Goal: Transaction & Acquisition: Book appointment/travel/reservation

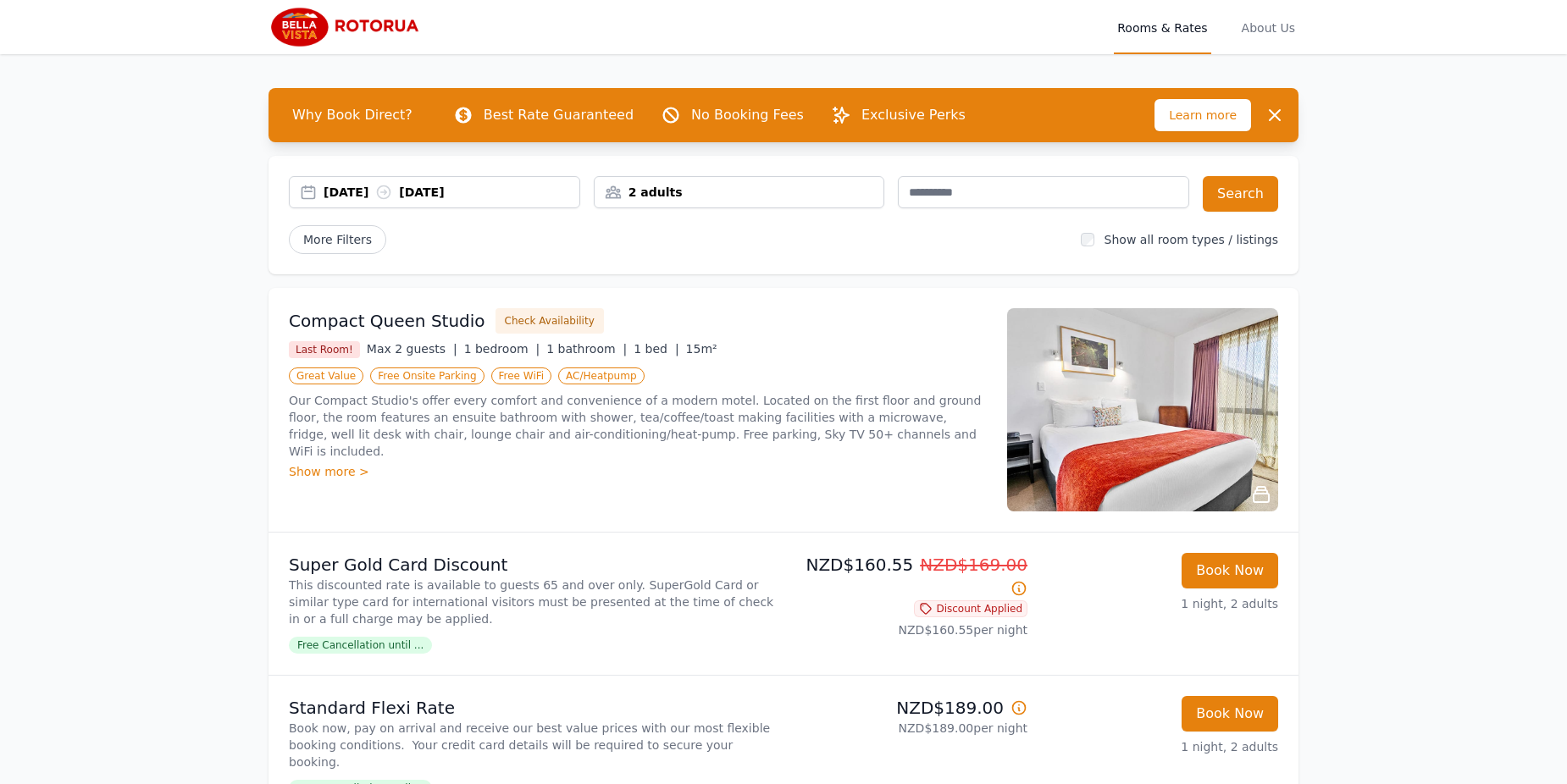
click at [314, 189] on div "[DATE] [DATE]" at bounding box center [435, 193] width 290 height 17
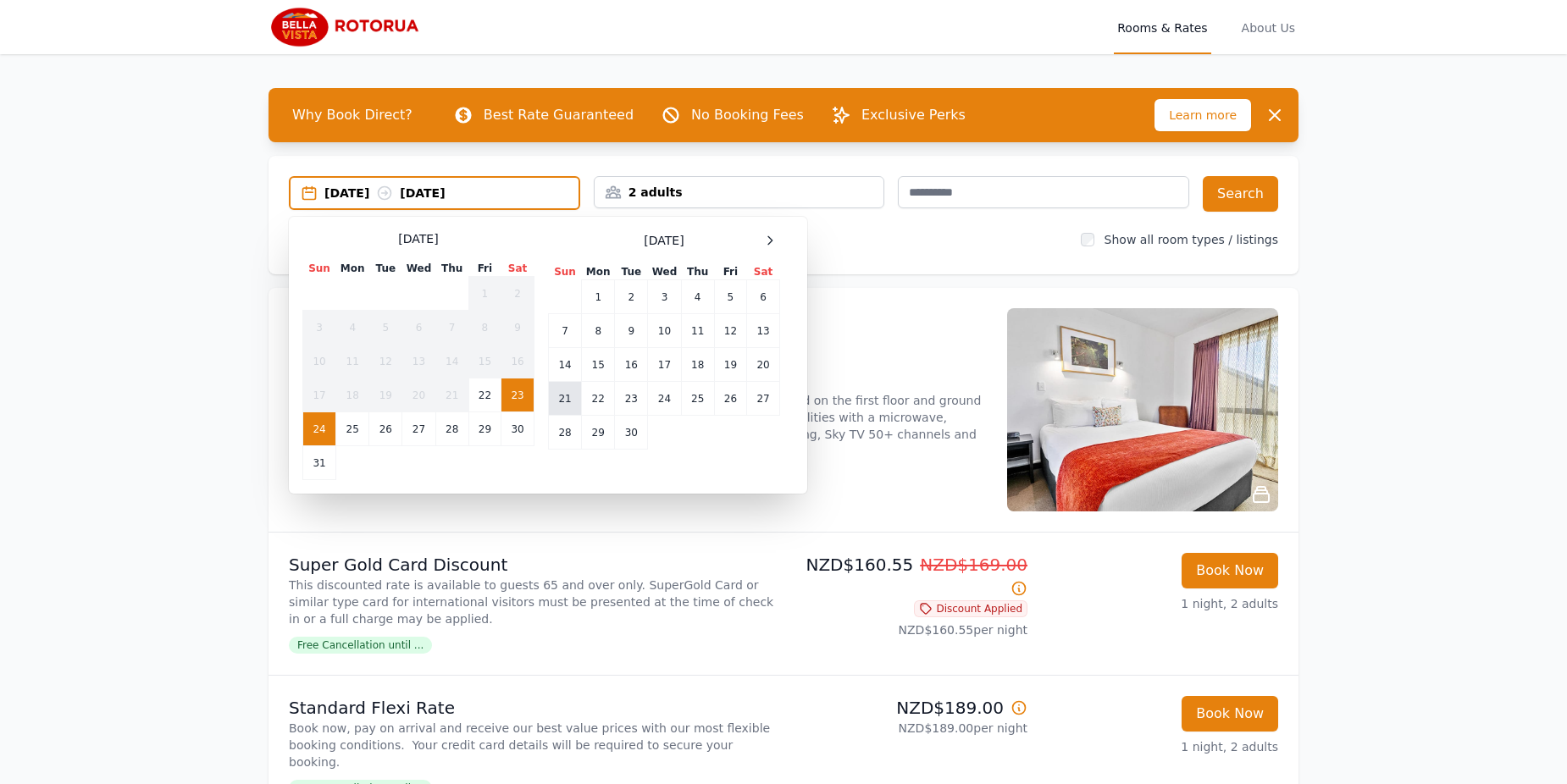
click at [566, 401] on td "21" at bounding box center [565, 398] width 33 height 34
click at [627, 403] on td "23" at bounding box center [632, 398] width 33 height 34
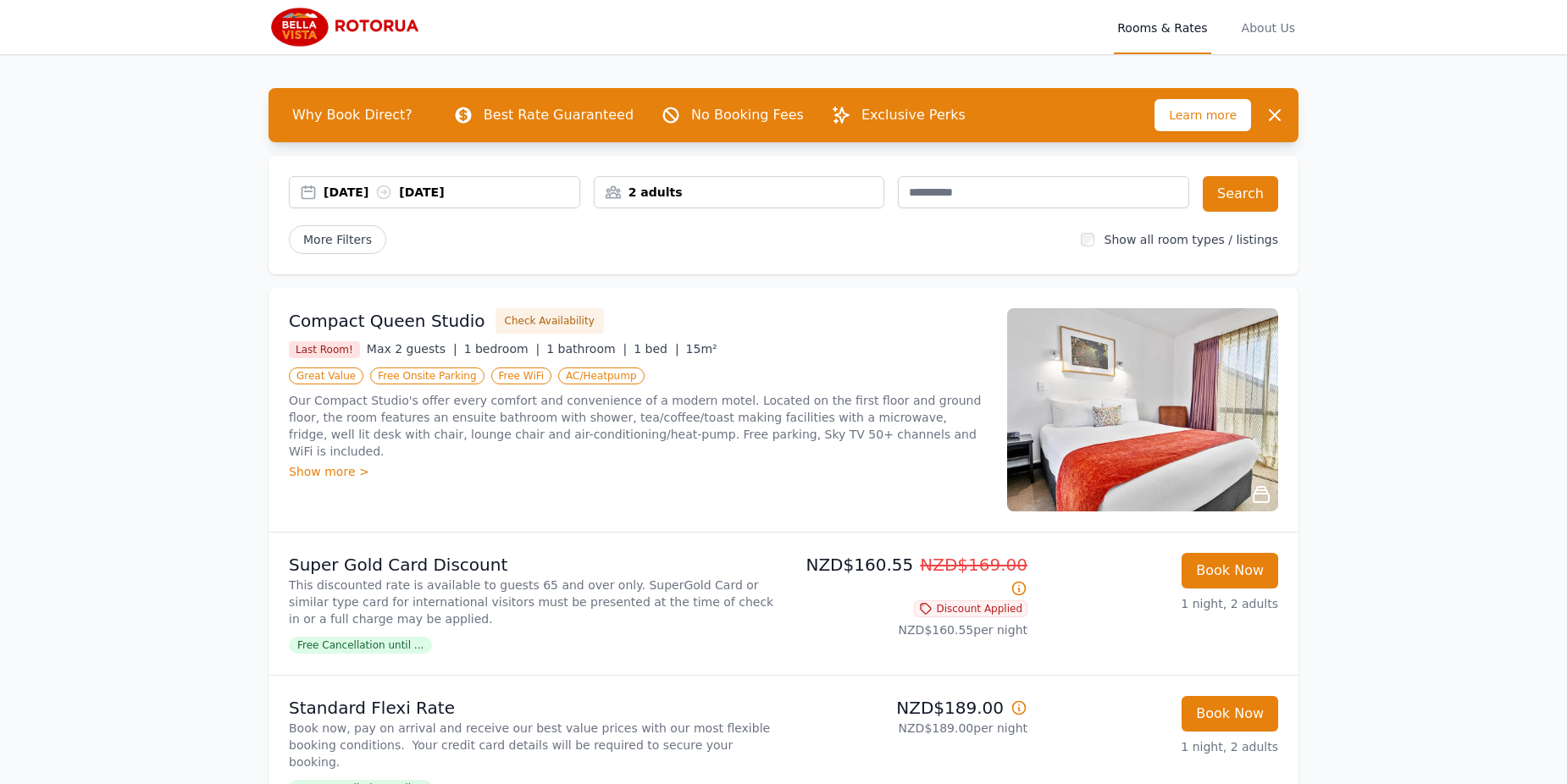
click at [331, 463] on div "Show more >" at bounding box center [638, 472] width 698 height 17
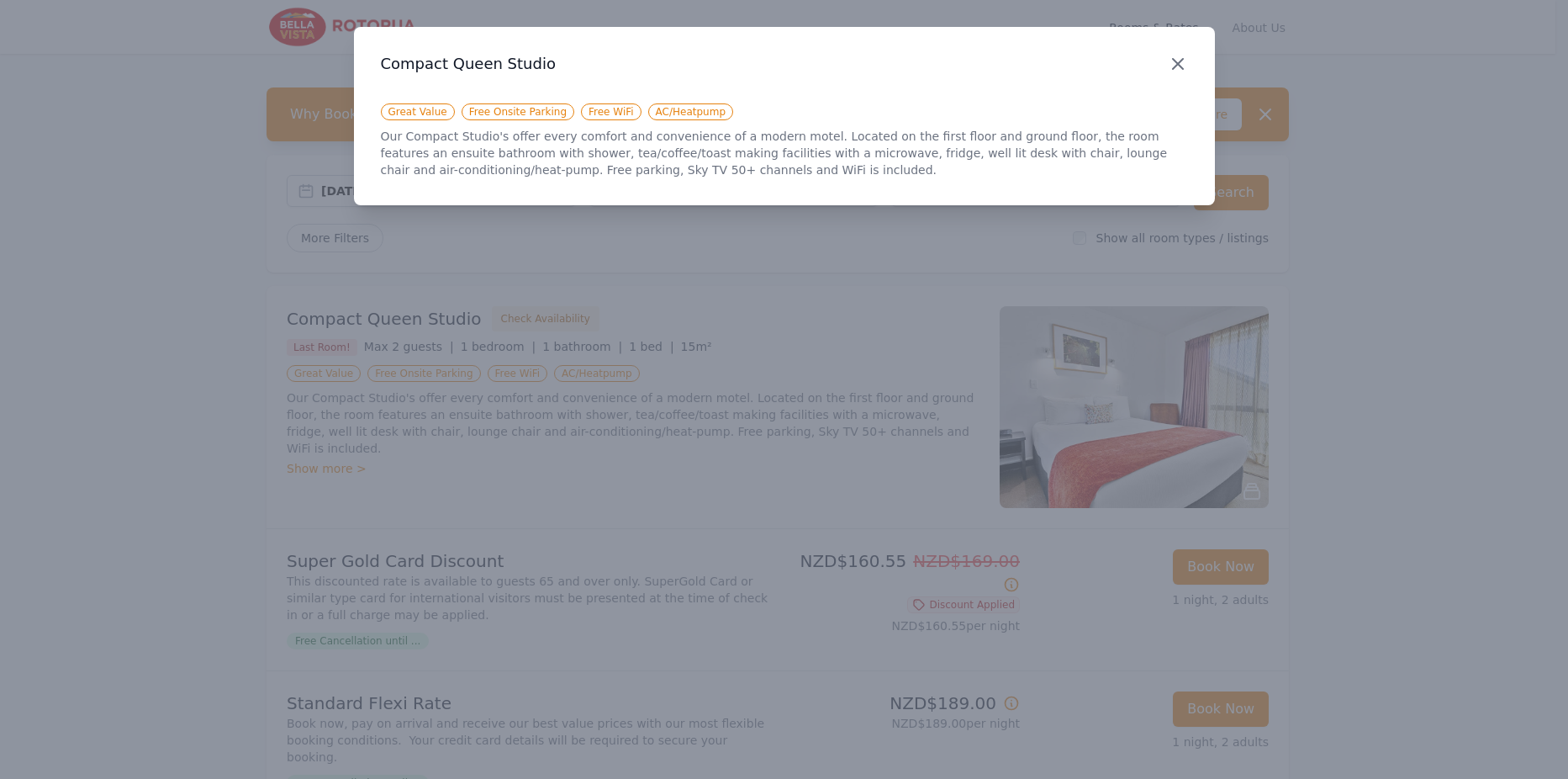
click at [1170, 59] on icon "button" at bounding box center [1178, 63] width 20 height 20
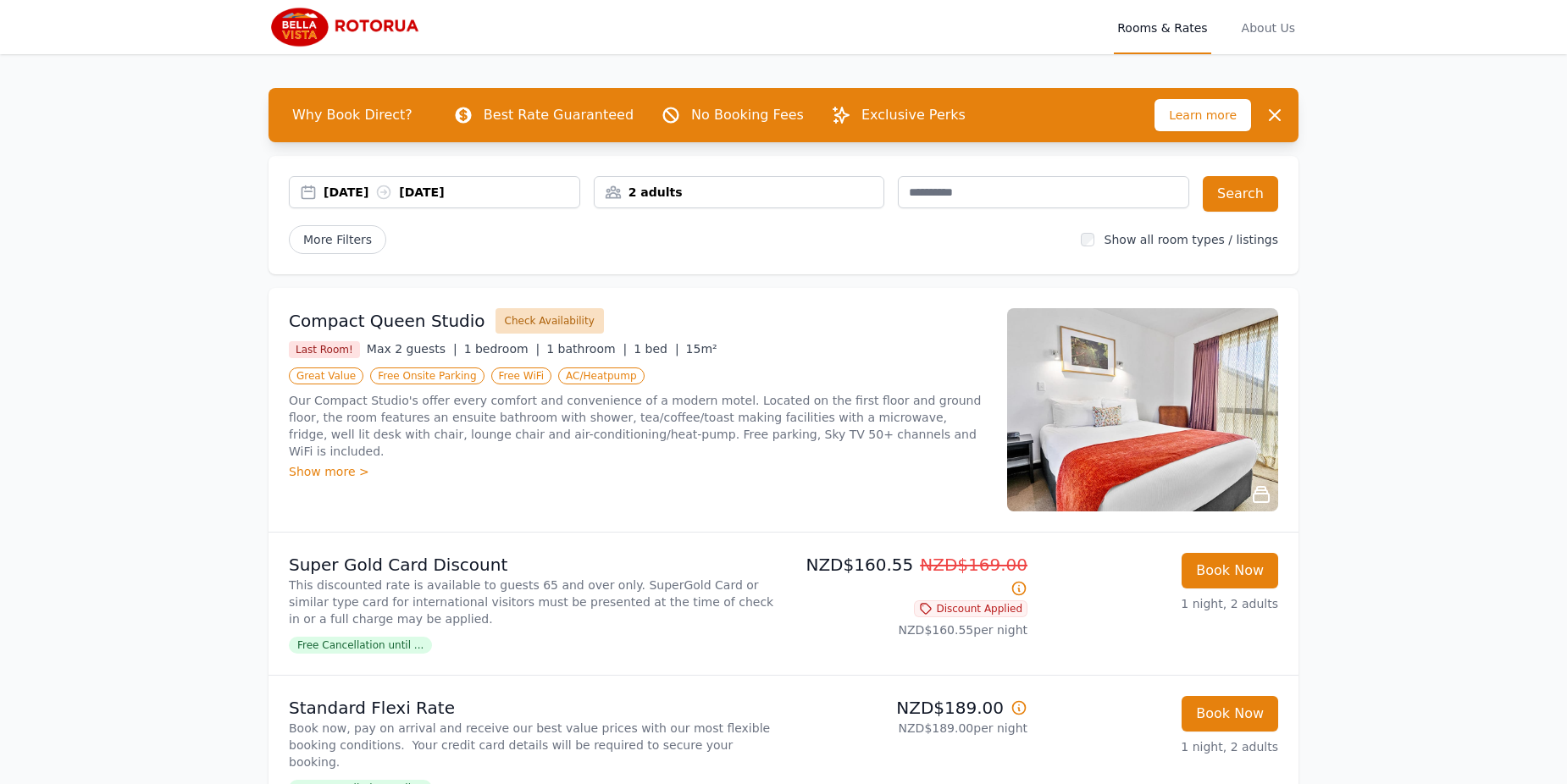
click at [547, 324] on button "Check Availability" at bounding box center [549, 320] width 108 height 25
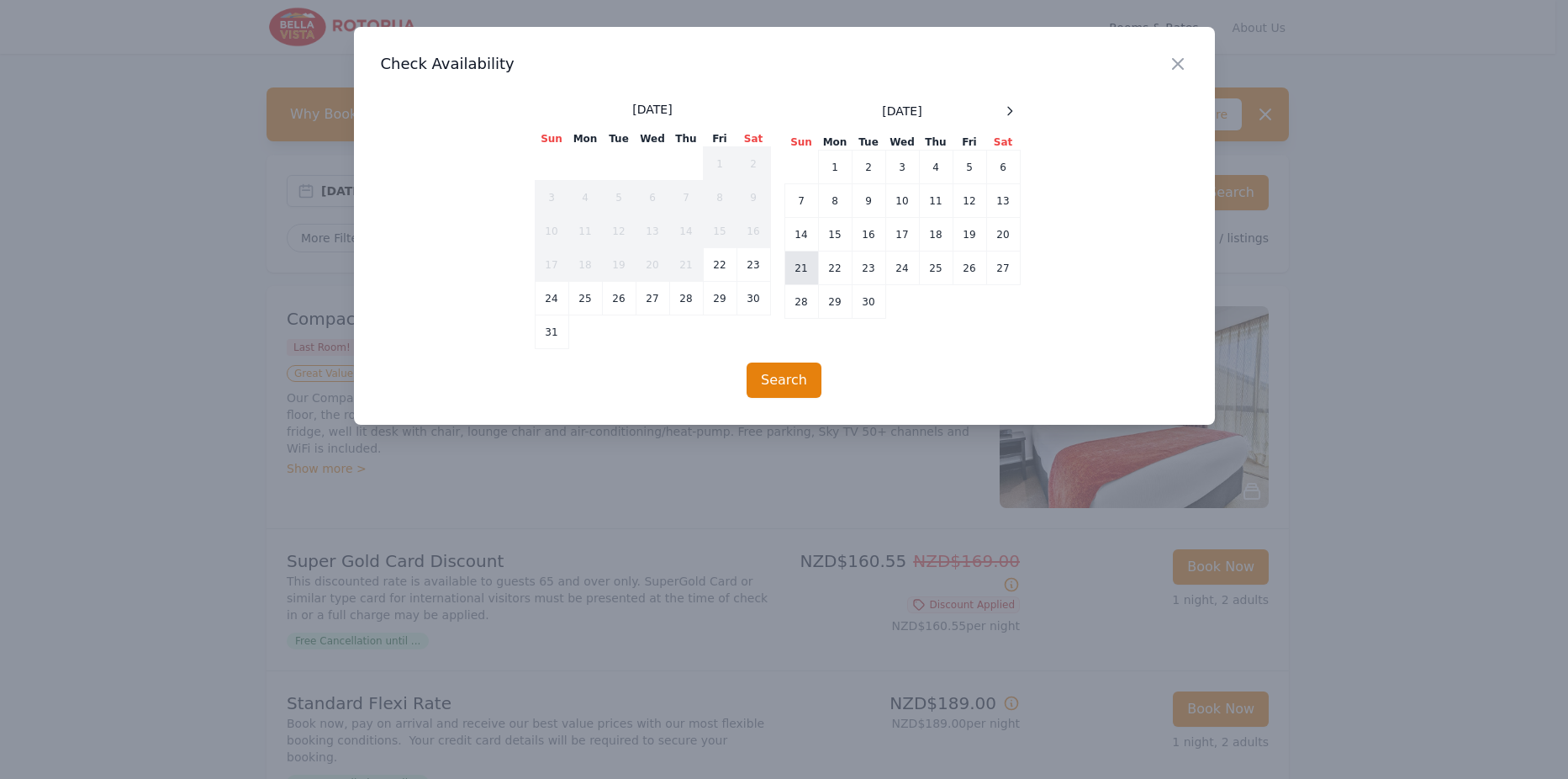
click at [803, 266] on td "21" at bounding box center [801, 268] width 34 height 34
click at [861, 265] on td "23" at bounding box center [868, 268] width 34 height 34
click at [842, 267] on td "22" at bounding box center [835, 268] width 34 height 34
drag, startPoint x: 810, startPoint y: 271, endPoint x: 827, endPoint y: 267, distance: 17.5
click at [811, 269] on td "21" at bounding box center [801, 268] width 34 height 34
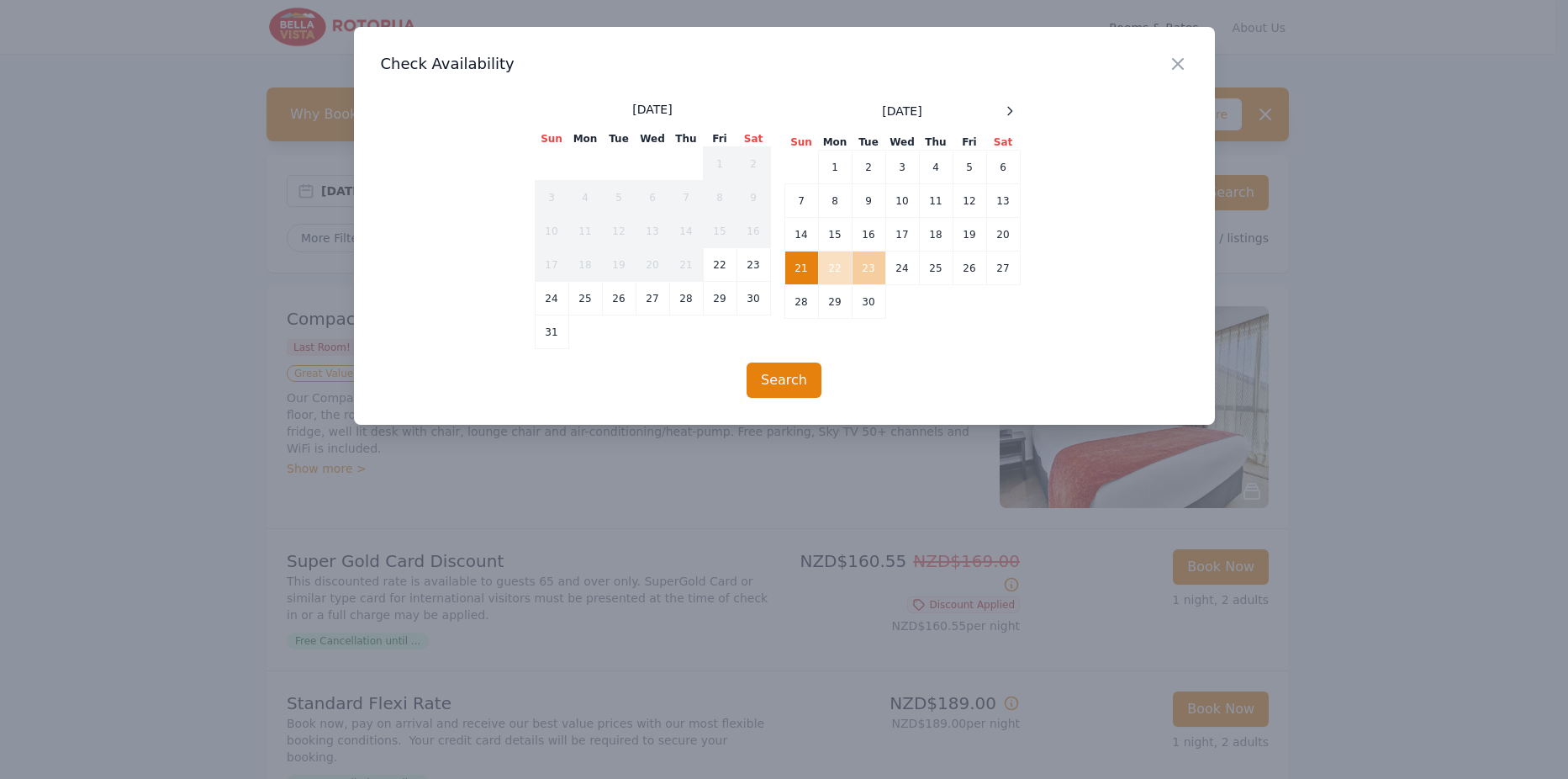
click at [865, 264] on td "23" at bounding box center [868, 268] width 34 height 34
click at [789, 375] on button "Search" at bounding box center [784, 380] width 75 height 35
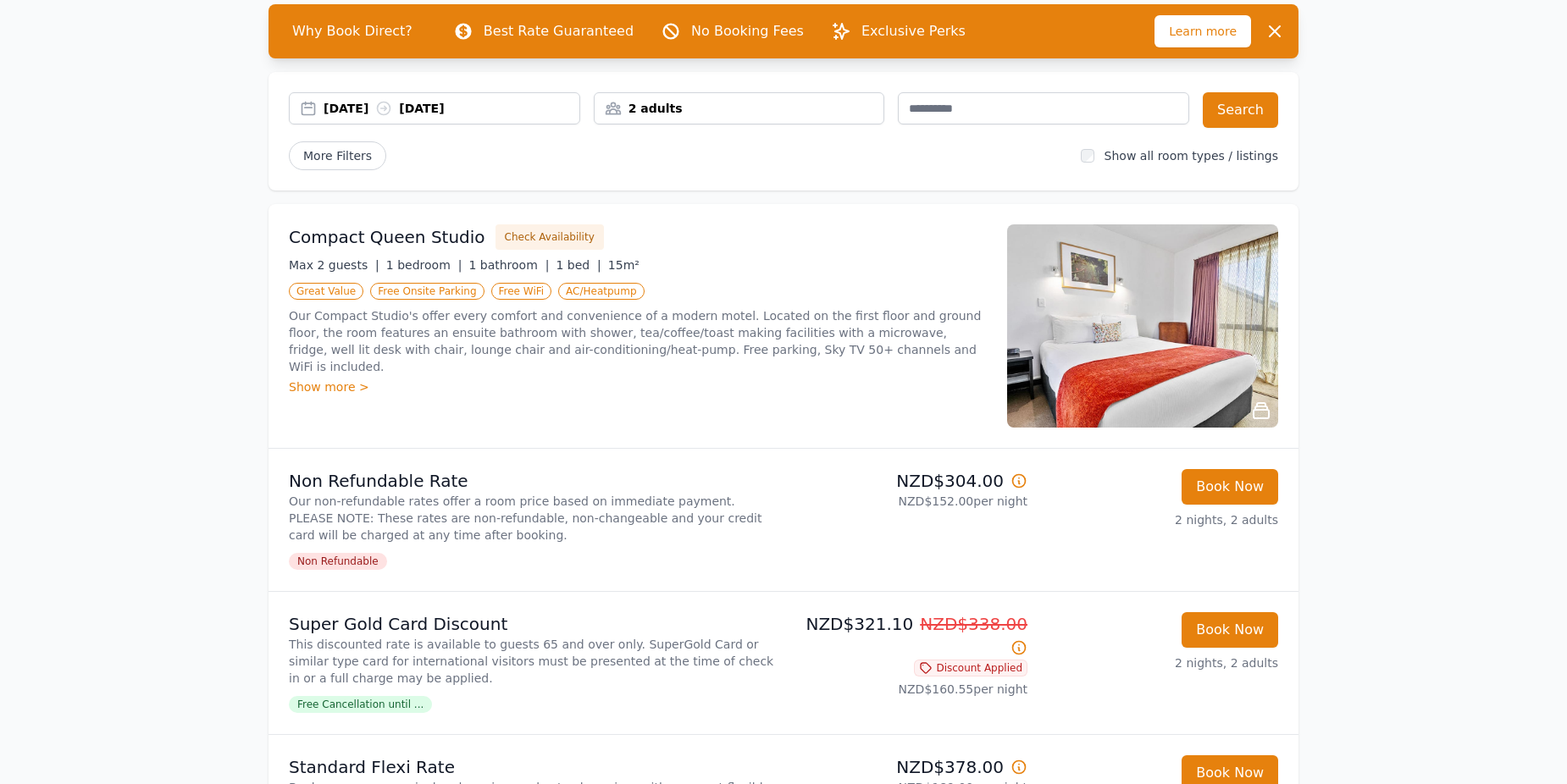
scroll to position [85, 0]
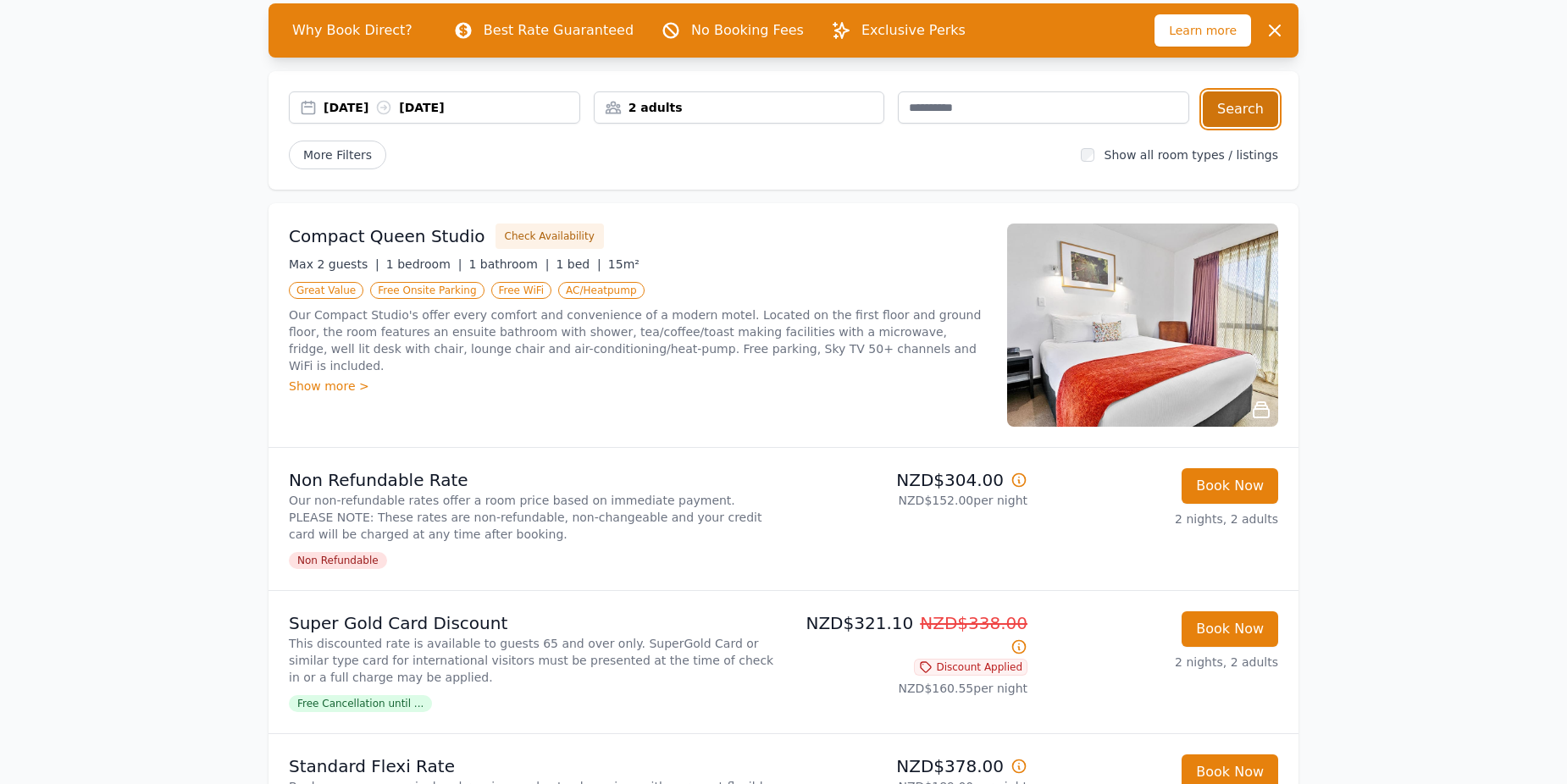
click at [1245, 107] on button "Search" at bounding box center [1240, 108] width 75 height 36
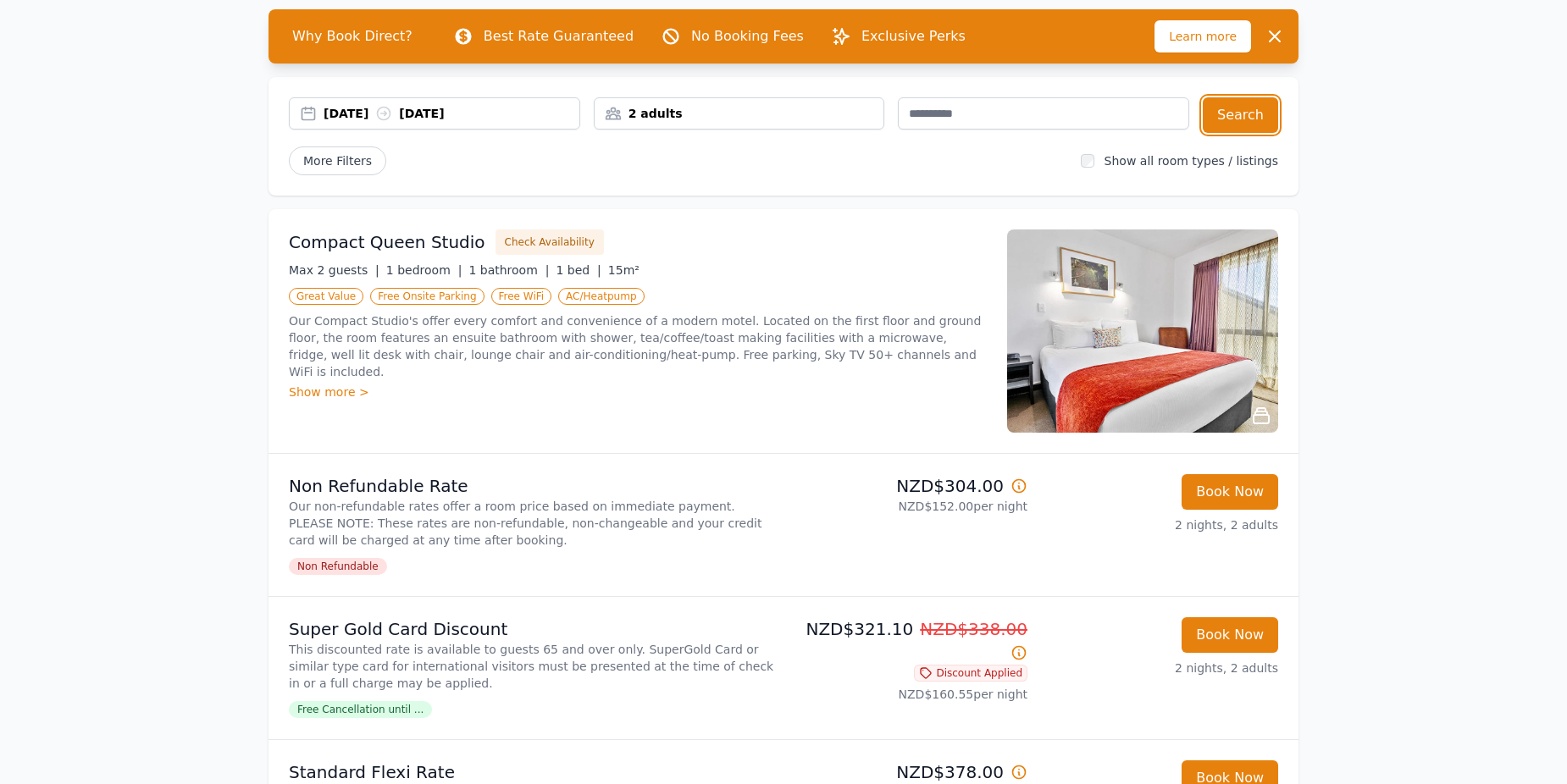
scroll to position [338, 0]
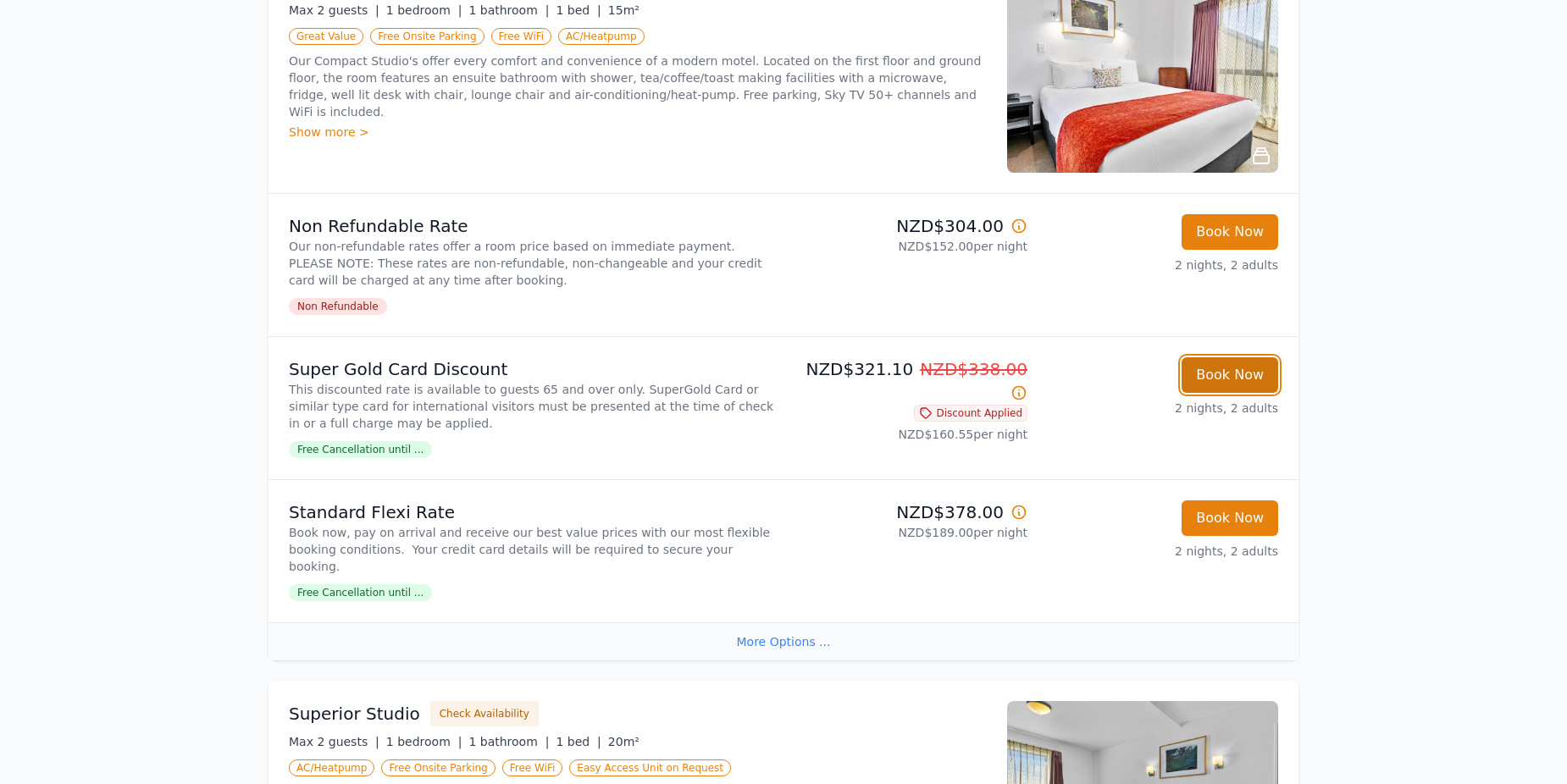
click at [1243, 372] on button "Book Now" at bounding box center [1229, 375] width 96 height 36
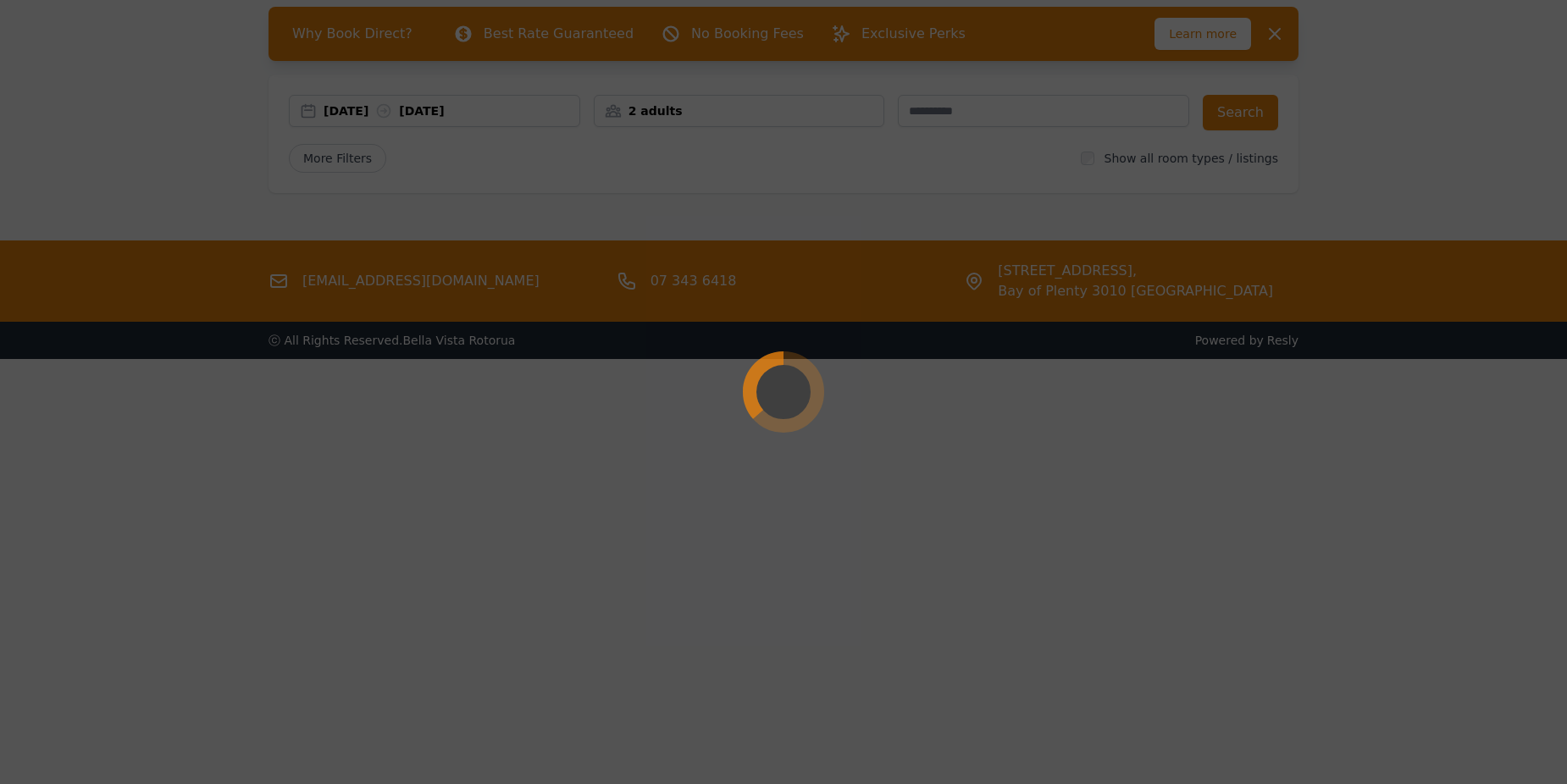
scroll to position [82, 0]
select select "**"
